Goal: Task Accomplishment & Management: Manage account settings

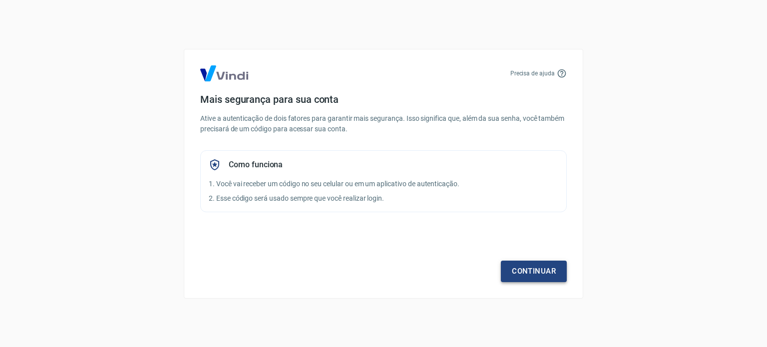
click at [527, 271] on link "Continuar" at bounding box center [534, 271] width 66 height 21
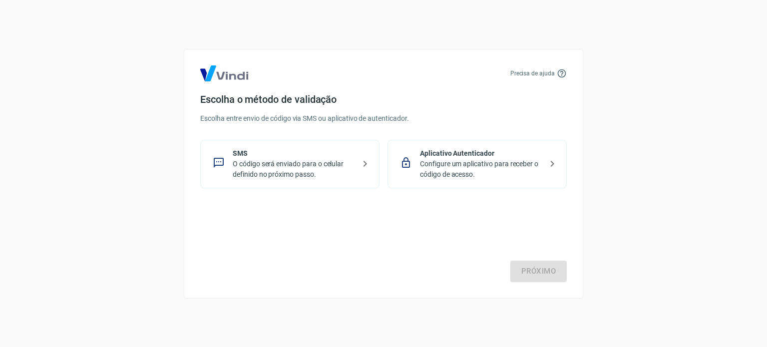
click at [456, 172] on p "Configure um aplicativo para receber o código de acesso." at bounding box center [481, 169] width 122 height 21
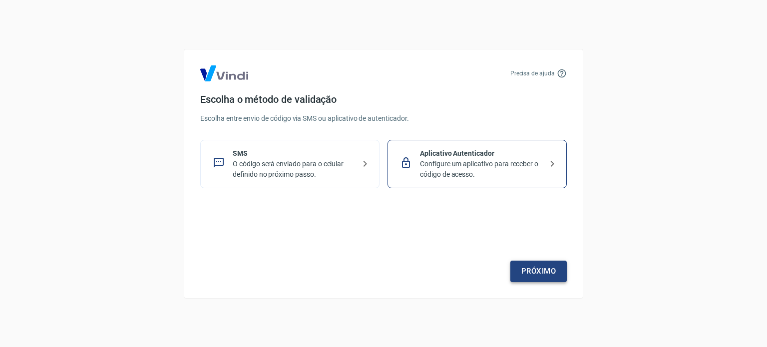
click at [530, 272] on link "Próximo" at bounding box center [538, 271] width 56 height 21
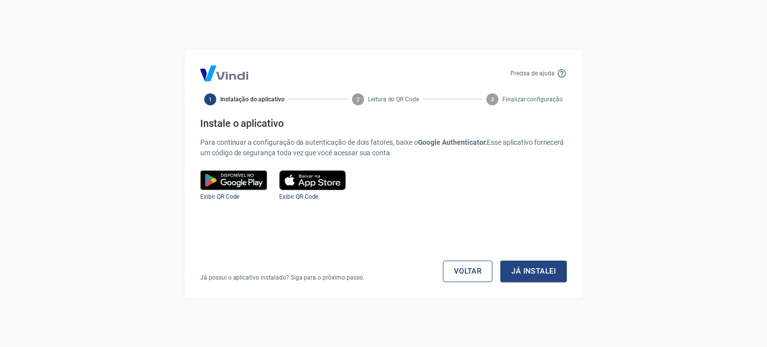
click at [459, 275] on link "Voltar" at bounding box center [468, 271] width 50 height 21
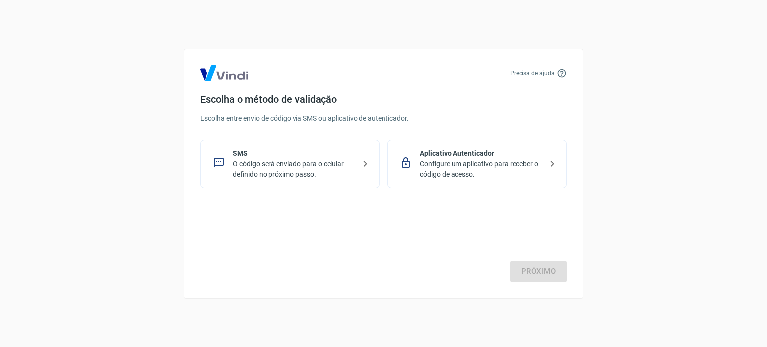
click at [309, 166] on p "O código será enviado para o celular definido no próximo passo." at bounding box center [294, 169] width 122 height 21
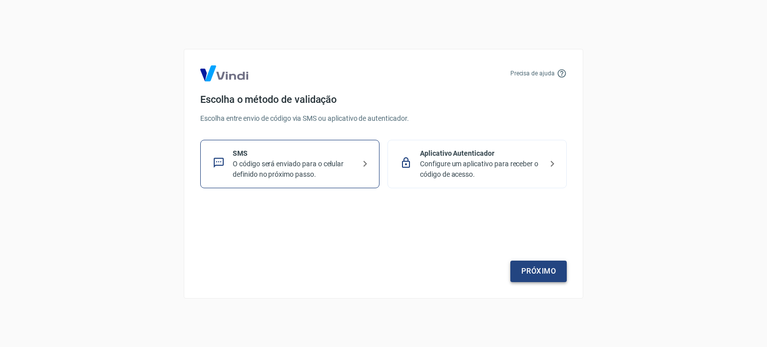
click at [539, 277] on link "Próximo" at bounding box center [538, 271] width 56 height 21
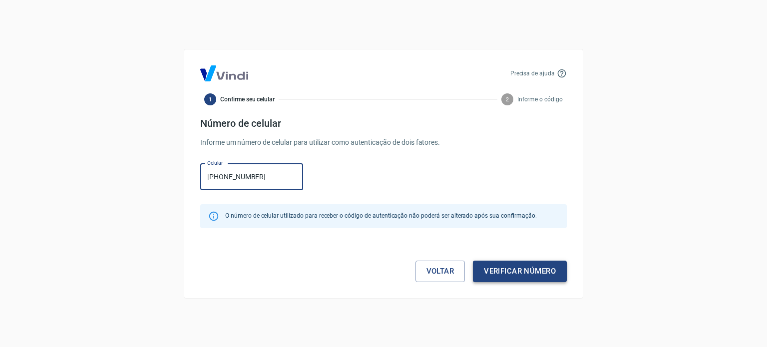
type input "[PHONE_NUMBER]"
click at [524, 275] on button "Verificar número" at bounding box center [520, 271] width 94 height 21
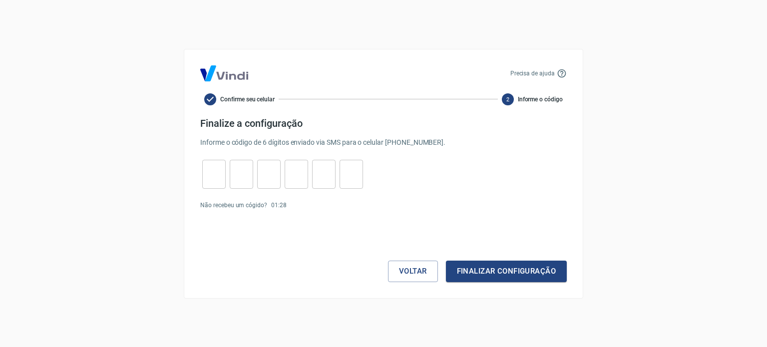
click at [216, 174] on input "tel" at bounding box center [213, 173] width 23 height 21
click at [320, 203] on link "Enviar novamente" at bounding box center [315, 205] width 48 height 7
click at [213, 178] on input "tel" at bounding box center [213, 173] width 23 height 21
click at [408, 269] on button "Voltar" at bounding box center [413, 271] width 50 height 21
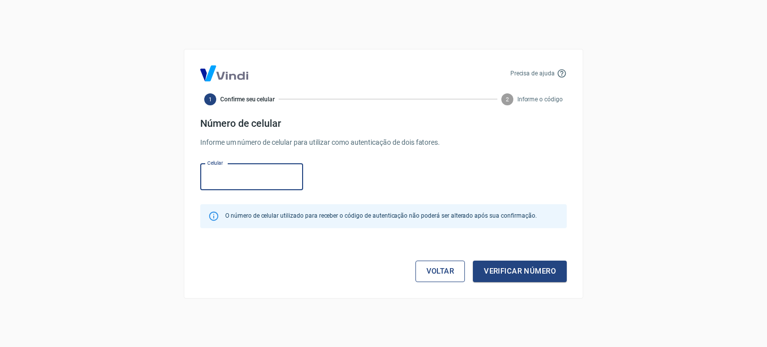
click at [433, 279] on link "Voltar" at bounding box center [440, 271] width 50 height 21
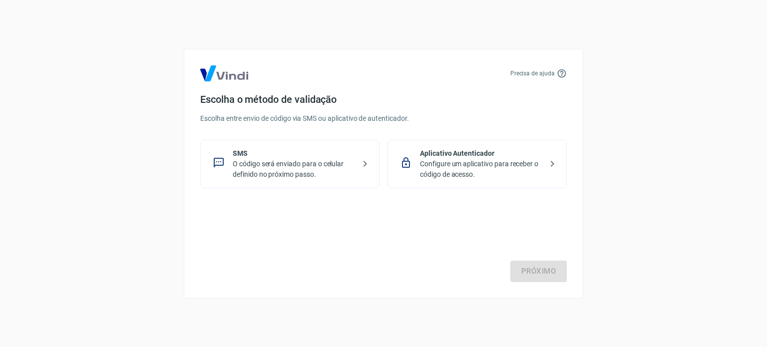
click at [469, 162] on p "Configure um aplicativo para receber o código de acesso." at bounding box center [481, 169] width 122 height 21
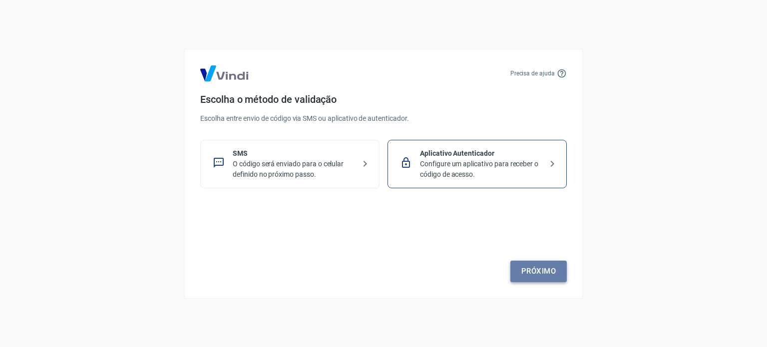
click at [543, 278] on link "Próximo" at bounding box center [538, 271] width 56 height 21
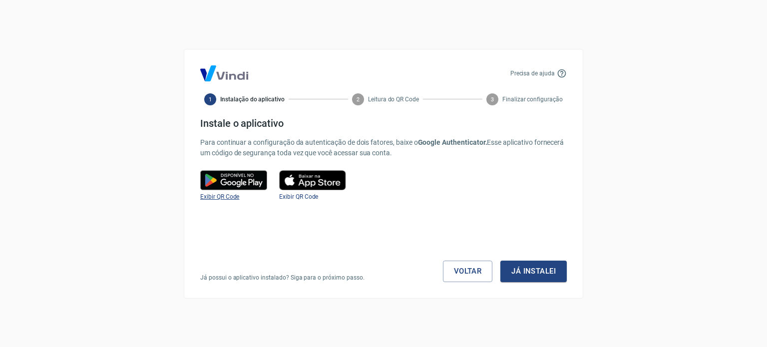
click at [227, 193] on span "Exibir QR Code" at bounding box center [219, 196] width 39 height 7
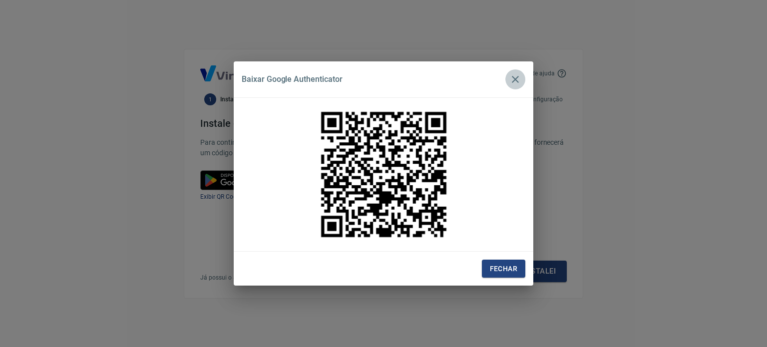
click at [511, 76] on icon "button" at bounding box center [515, 79] width 12 height 12
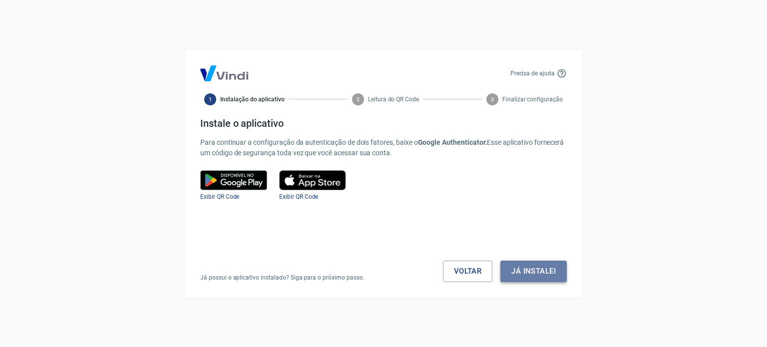
click at [538, 275] on button "Já instalei" at bounding box center [533, 271] width 66 height 21
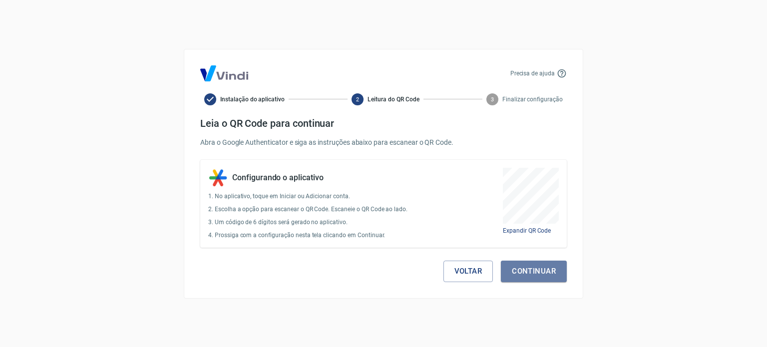
click at [538, 275] on button "Continuar" at bounding box center [534, 271] width 66 height 21
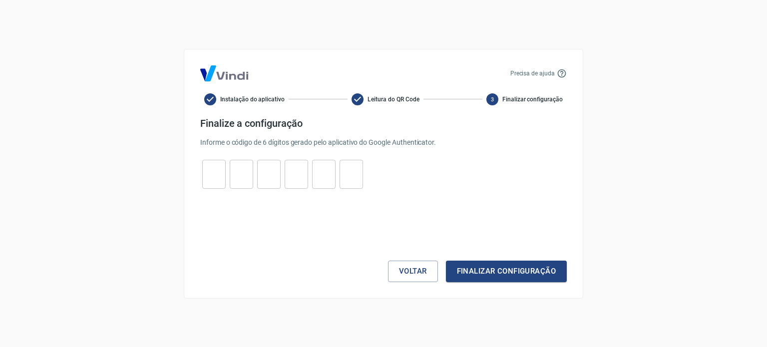
click at [226, 168] on div "​ ​ ​ ​ ​ ​" at bounding box center [282, 174] width 165 height 29
click at [218, 179] on input "tel" at bounding box center [213, 173] width 23 height 21
type input "6"
type input "8"
type input "2"
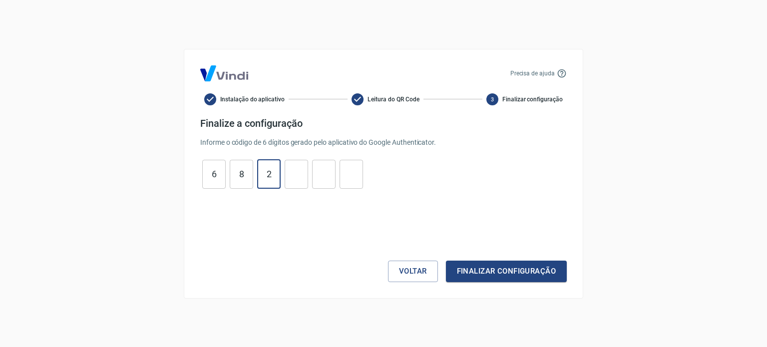
type input "6"
type input "5"
type input "0"
click at [511, 276] on button "Finalizar configuração" at bounding box center [506, 271] width 121 height 21
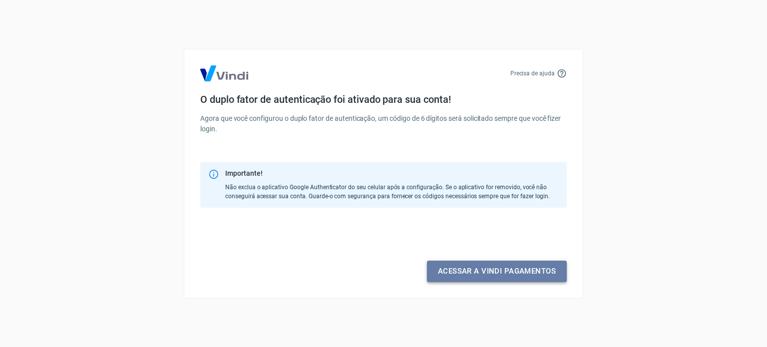
click at [544, 273] on link "Acessar a Vindi pagamentos" at bounding box center [497, 271] width 140 height 21
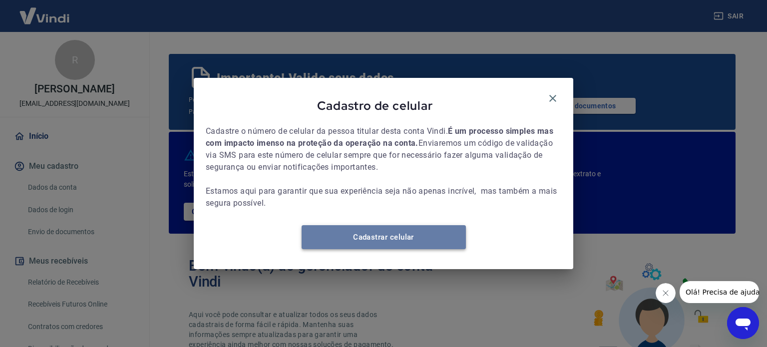
click at [422, 237] on link "Cadastrar celular" at bounding box center [383, 237] width 164 height 24
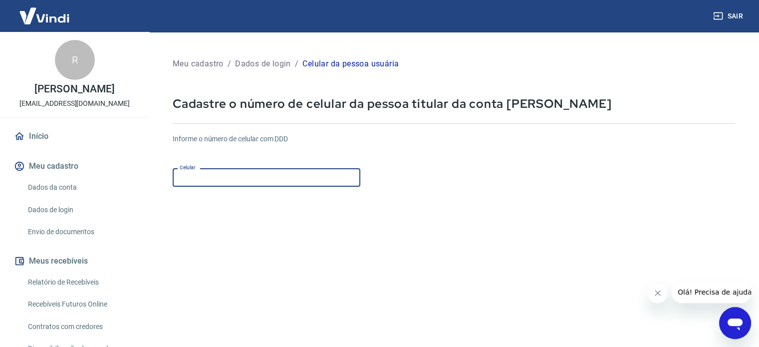
click at [209, 183] on input "Celular" at bounding box center [267, 177] width 188 height 18
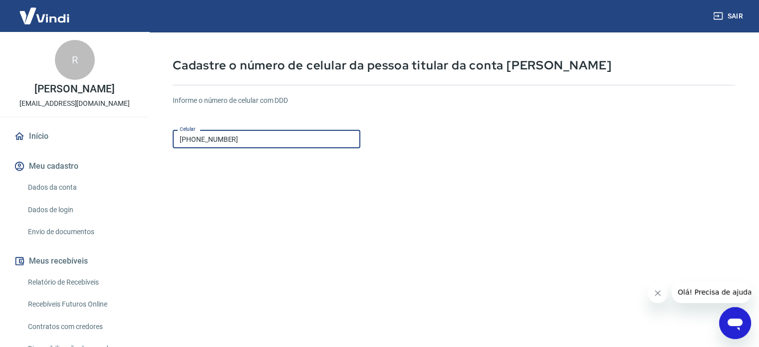
scroll to position [125, 0]
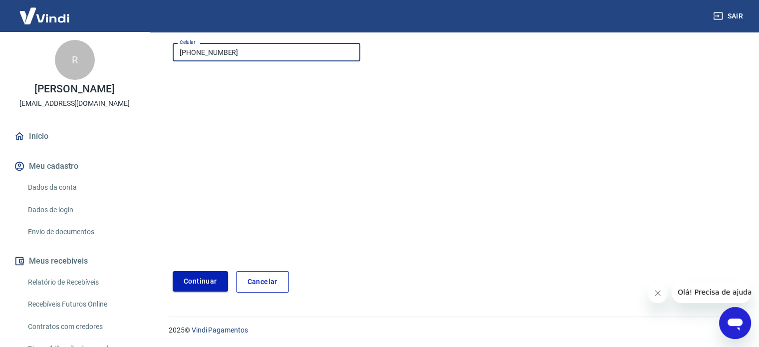
type input "[PHONE_NUMBER]"
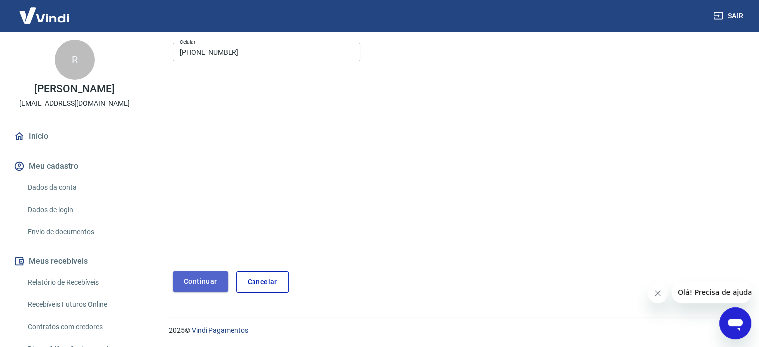
click at [195, 283] on button "Continuar" at bounding box center [200, 281] width 55 height 20
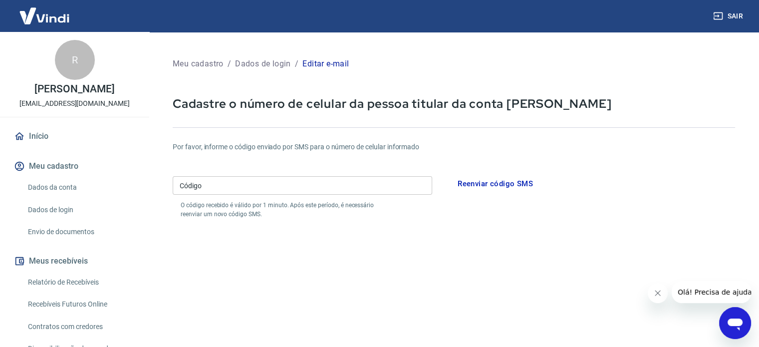
click at [282, 189] on input "Código" at bounding box center [303, 185] width 260 height 18
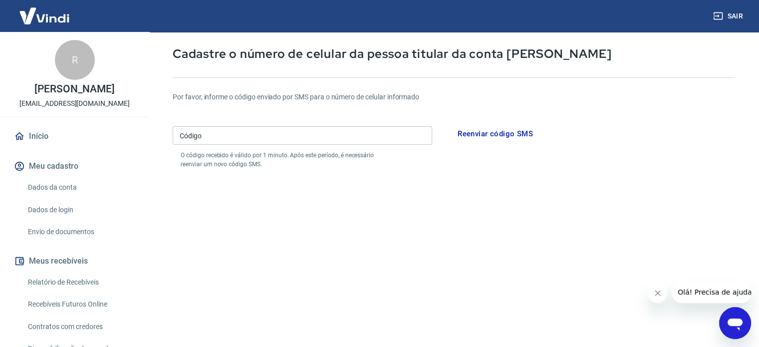
click at [61, 20] on img at bounding box center [44, 15] width 65 height 30
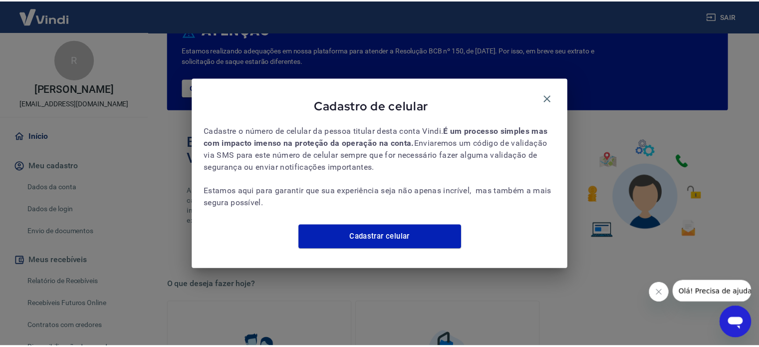
scroll to position [128, 0]
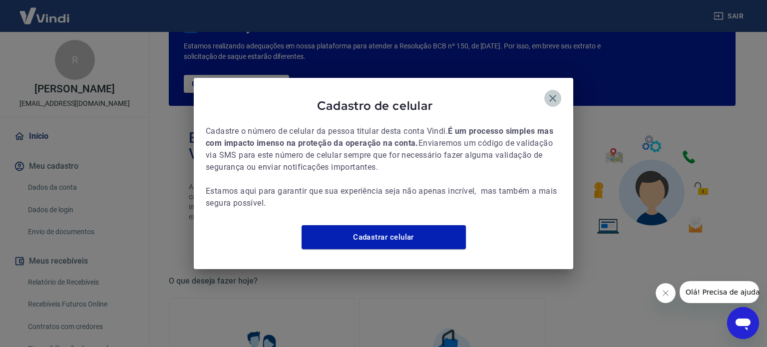
click at [554, 95] on icon "button" at bounding box center [552, 98] width 7 height 7
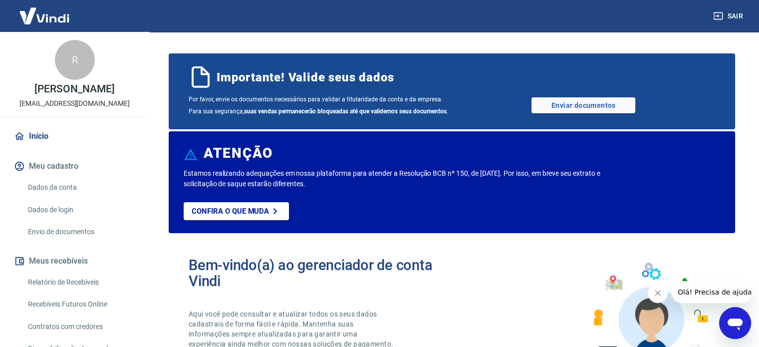
scroll to position [0, 0]
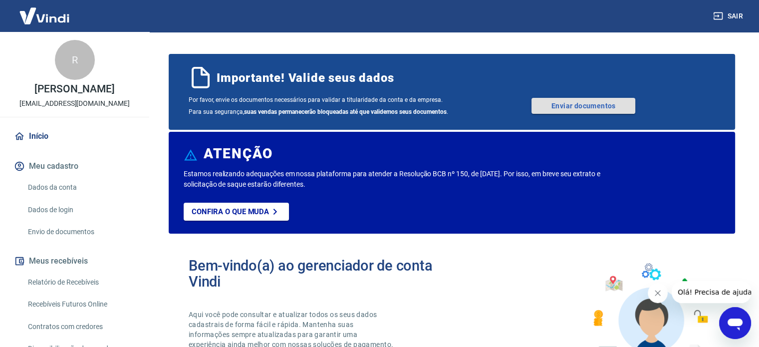
click at [593, 100] on link "Enviar documentos" at bounding box center [584, 106] width 104 height 16
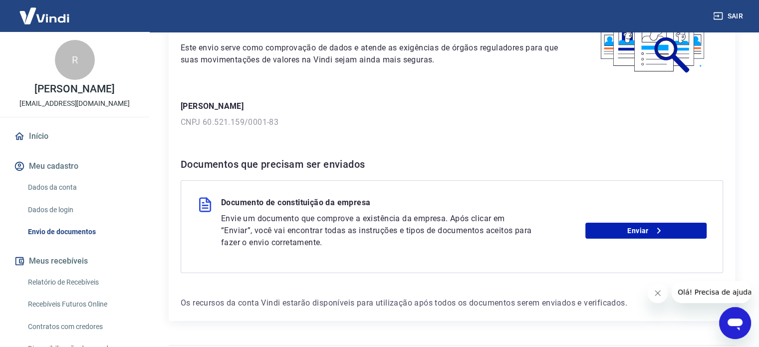
scroll to position [100, 0]
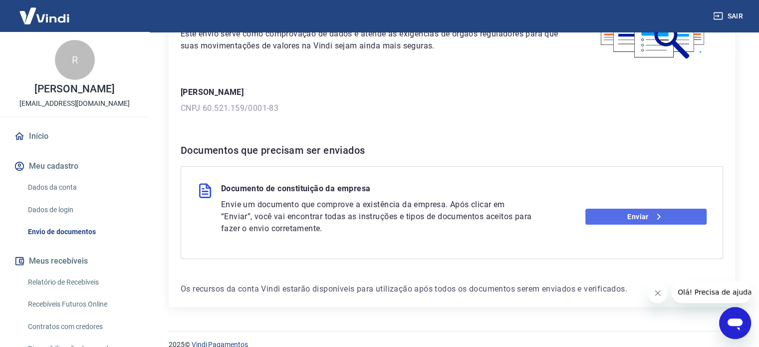
click at [664, 217] on link "Enviar" at bounding box center [646, 217] width 121 height 16
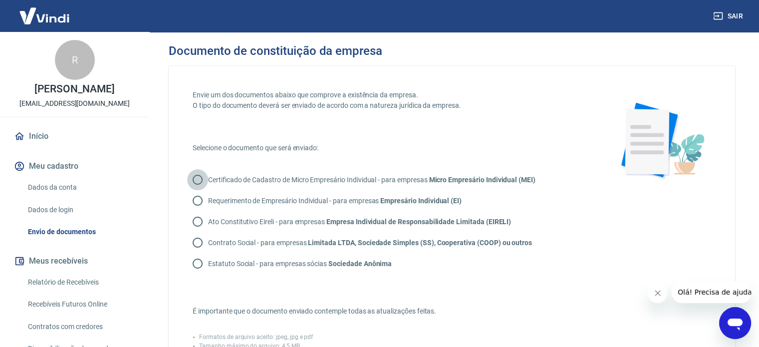
click at [194, 177] on input "Certificado de Cadastro de Micro Empresário Individual - para empresas Micro Em…" at bounding box center [197, 179] width 21 height 21
radio input "true"
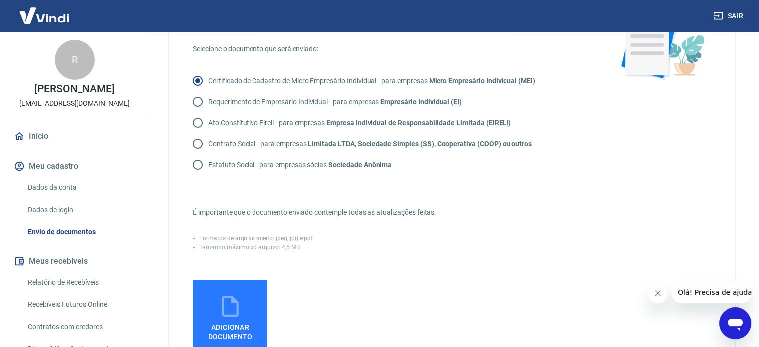
scroll to position [150, 0]
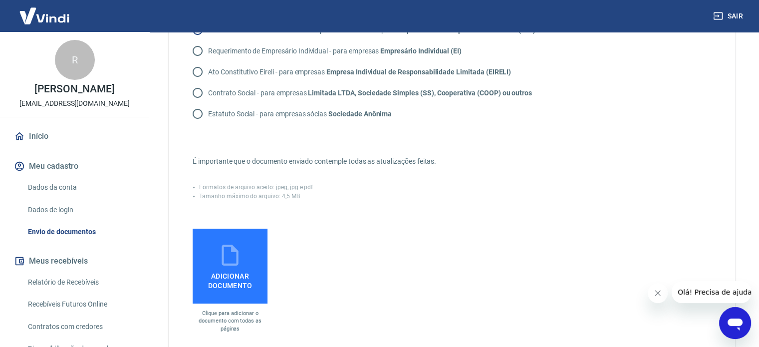
click at [239, 251] on icon at bounding box center [230, 255] width 25 height 25
click at [0, 0] on input "Adicionar documento" at bounding box center [0, 0] width 0 height 0
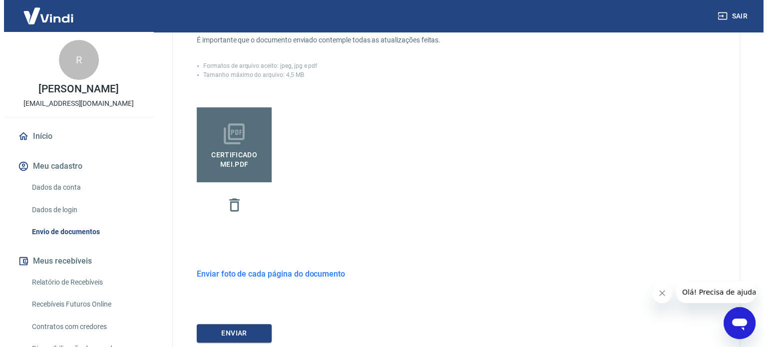
scroll to position [345, 0]
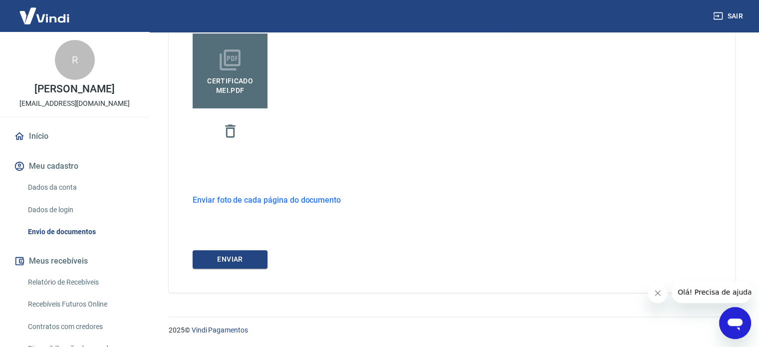
click at [250, 249] on div "Envie um dos documentos abaixo que comprove a existência da empresa. O tipo do …" at bounding box center [452, 7] width 567 height 572
click at [250, 258] on button "ENVIAR" at bounding box center [230, 259] width 75 height 18
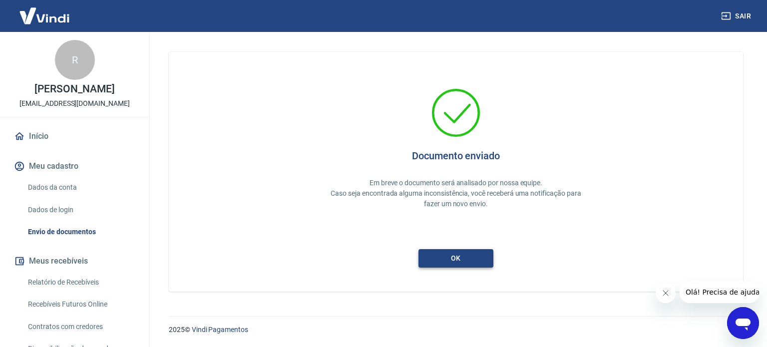
click at [441, 259] on button "ok" at bounding box center [455, 258] width 75 height 18
